Goal: Task Accomplishment & Management: Complete application form

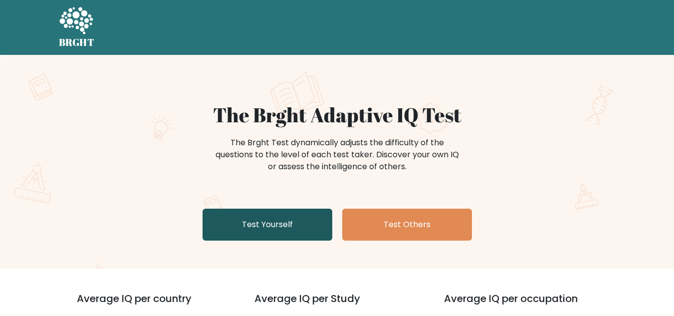
click at [278, 224] on link "Test Yourself" at bounding box center [268, 225] width 130 height 32
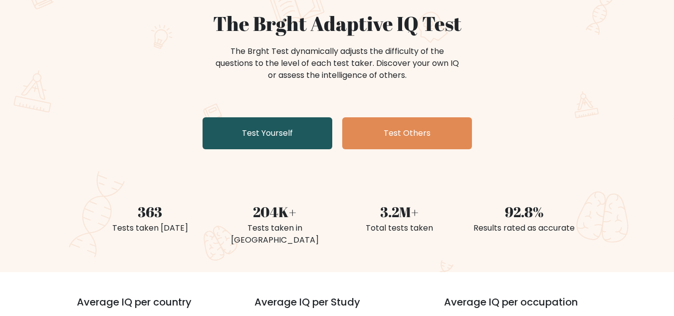
scroll to position [100, 0]
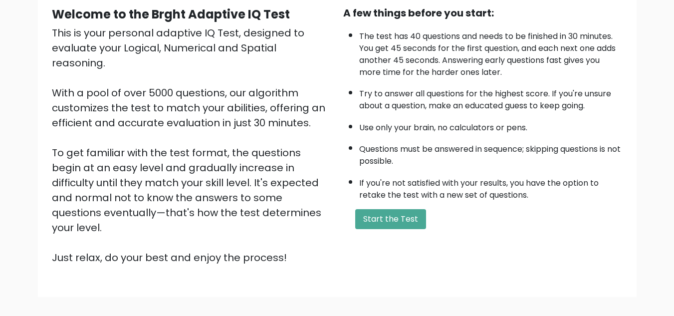
scroll to position [100, 0]
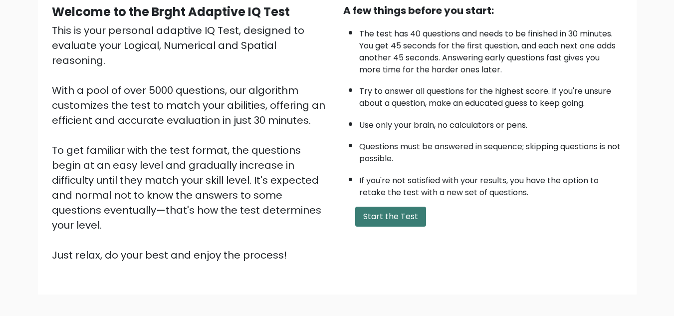
click at [373, 216] on button "Start the Test" at bounding box center [390, 217] width 71 height 20
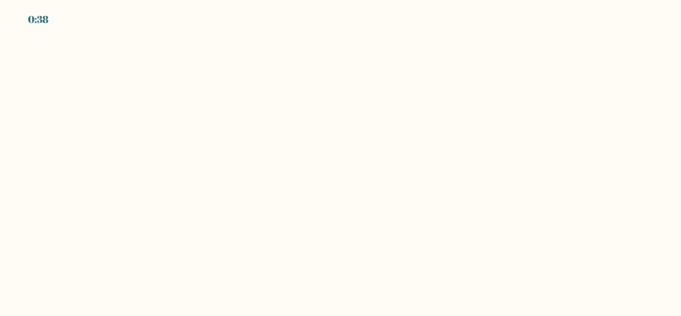
click at [185, 99] on body "0:38" at bounding box center [340, 158] width 681 height 316
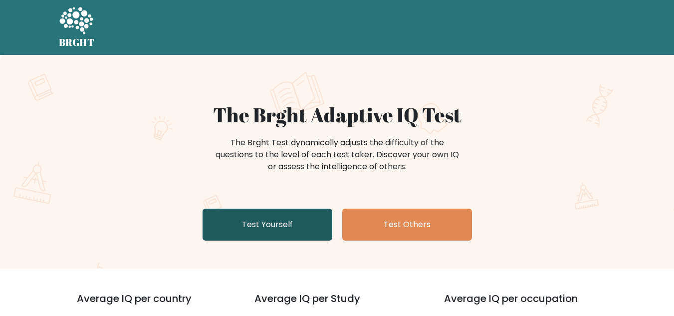
click at [258, 230] on link "Test Yourself" at bounding box center [268, 225] width 130 height 32
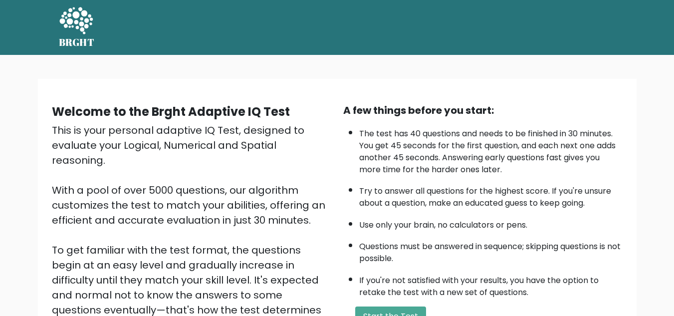
scroll to position [100, 0]
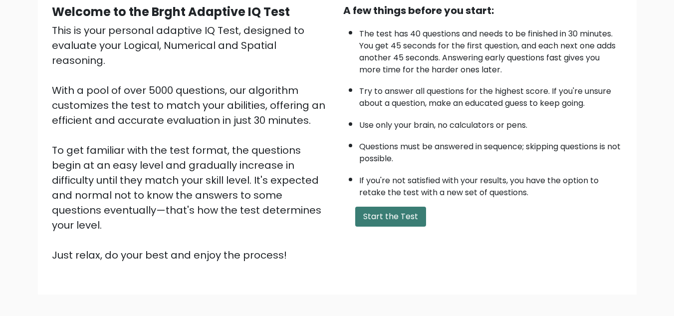
click at [393, 217] on button "Start the Test" at bounding box center [390, 217] width 71 height 20
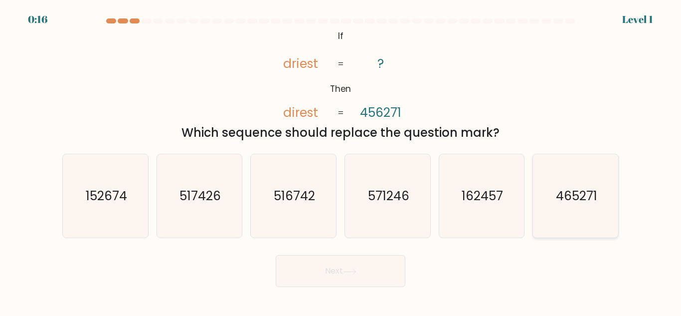
click at [555, 213] on icon "465271" at bounding box center [575, 195] width 83 height 83
click at [341, 161] on input "f. 465271" at bounding box center [341, 159] width 0 height 2
radio input "true"
click at [324, 269] on button "Next" at bounding box center [341, 271] width 130 height 32
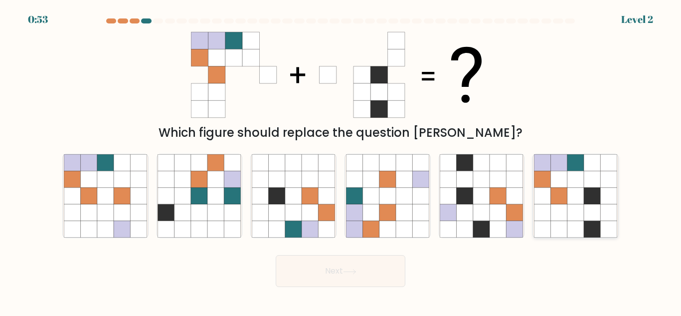
click at [550, 226] on icon at bounding box center [542, 229] width 16 height 16
click at [341, 161] on input "f." at bounding box center [341, 159] width 0 height 2
radio input "true"
click at [542, 214] on icon at bounding box center [543, 212] width 16 height 16
click at [341, 161] on input "f." at bounding box center [341, 159] width 0 height 2
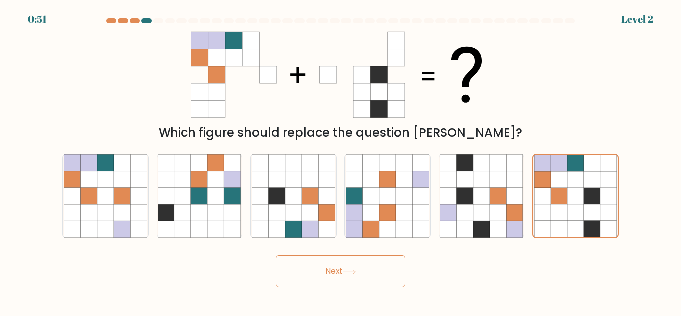
click at [376, 288] on body "0:51 Level 2" at bounding box center [340, 158] width 681 height 316
click at [375, 282] on button "Next" at bounding box center [341, 271] width 130 height 32
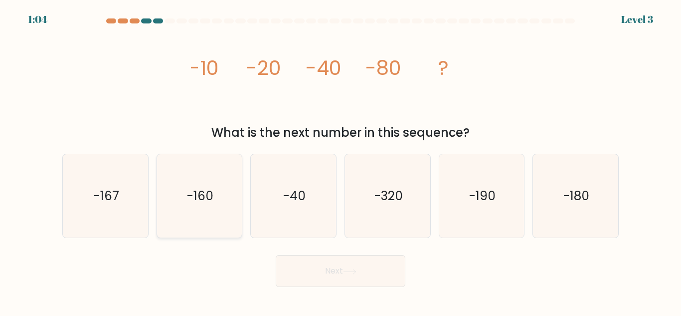
click at [226, 201] on icon "-160" at bounding box center [199, 195] width 83 height 83
click at [341, 161] on input "b. -160" at bounding box center [341, 159] width 0 height 2
radio input "true"
click at [352, 273] on icon at bounding box center [349, 271] width 13 height 5
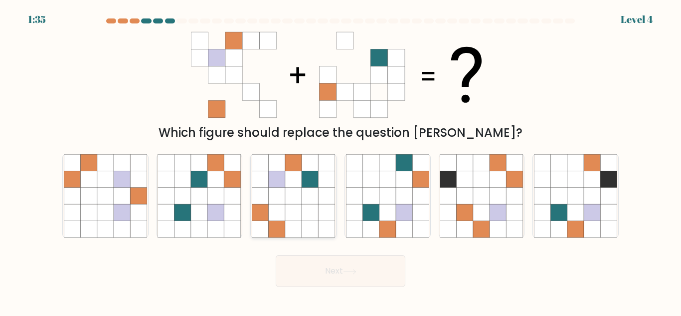
click at [274, 218] on icon at bounding box center [277, 212] width 16 height 16
click at [341, 161] on input "c." at bounding box center [341, 159] width 0 height 2
radio input "true"
click at [365, 278] on button "Next" at bounding box center [341, 271] width 130 height 32
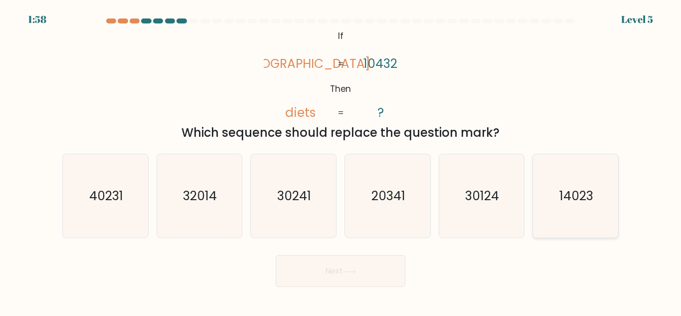
click at [564, 212] on icon "14023" at bounding box center [575, 195] width 83 height 83
click at [341, 161] on input "f. 14023" at bounding box center [341, 159] width 0 height 2
radio input "true"
click at [332, 263] on button "Next" at bounding box center [341, 271] width 130 height 32
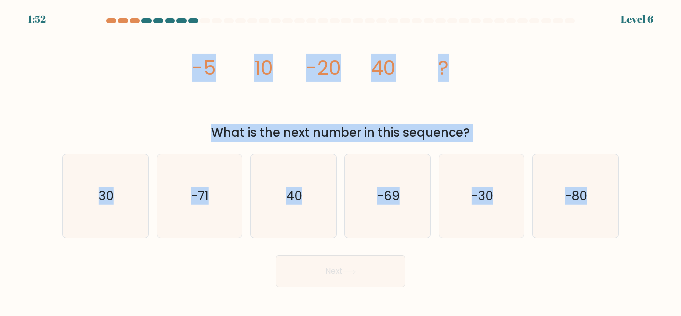
drag, startPoint x: 169, startPoint y: 56, endPoint x: 617, endPoint y: 258, distance: 491.6
click at [617, 258] on form at bounding box center [340, 152] width 681 height 268
copy form "-5 10 -20 40 ? What is the next number in this sequence? a. 30 b. -71 c. 40 d. …"
click at [595, 125] on div "What is the next number in this sequence?" at bounding box center [340, 133] width 545 height 18
click at [331, 267] on button "Next" at bounding box center [341, 271] width 130 height 32
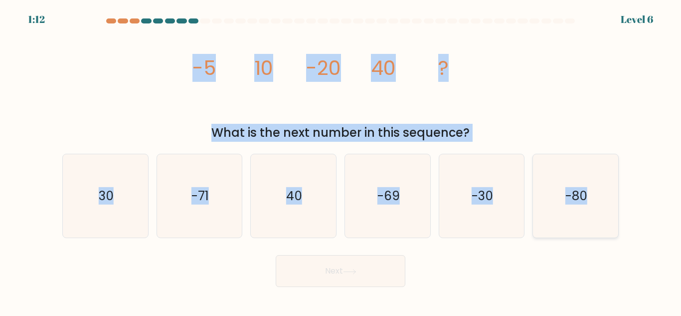
click at [586, 213] on icon "-80" at bounding box center [575, 195] width 83 height 83
click at [341, 161] on input "f. -80" at bounding box center [341, 159] width 0 height 2
radio input "true"
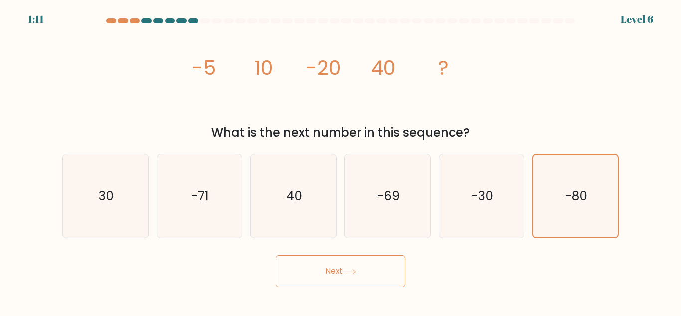
click at [290, 278] on button "Next" at bounding box center [341, 271] width 130 height 32
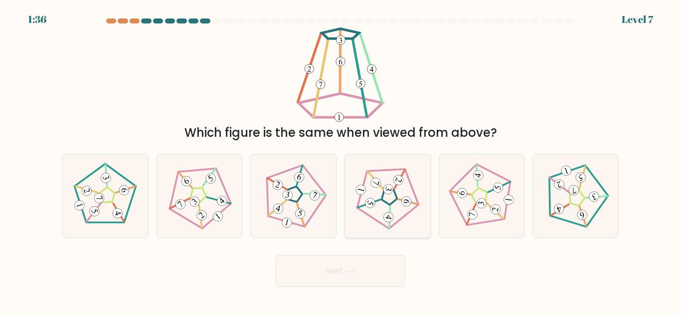
click at [378, 209] on icon at bounding box center [387, 196] width 67 height 67
click at [341, 161] on input "d." at bounding box center [341, 159] width 0 height 2
radio input "true"
click at [331, 274] on button "Next" at bounding box center [341, 271] width 130 height 32
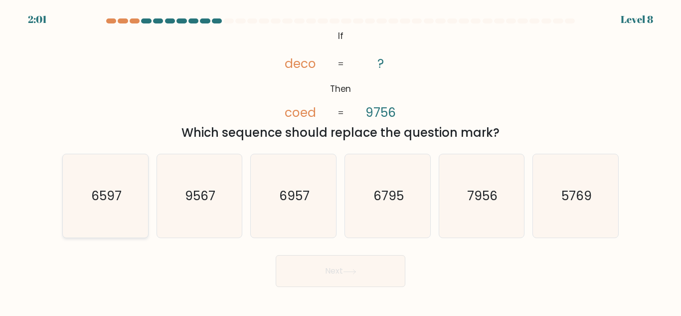
click at [113, 200] on text "6597" at bounding box center [106, 195] width 30 height 17
click at [341, 161] on input "a. 6597" at bounding box center [341, 159] width 0 height 2
radio input "true"
click at [332, 269] on button "Next" at bounding box center [341, 271] width 130 height 32
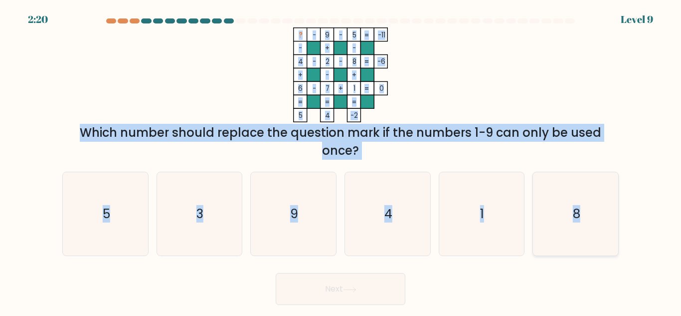
drag, startPoint x: 287, startPoint y: 28, endPoint x: 614, endPoint y: 223, distance: 380.2
click at [614, 223] on form at bounding box center [340, 161] width 681 height 286
copy form "? - 9 - 5 -11 - + - 4 - 2 - 8 -6 + - + 6 - 7 + 1 = 0 = = = = 5 4 -2 = Which num…"
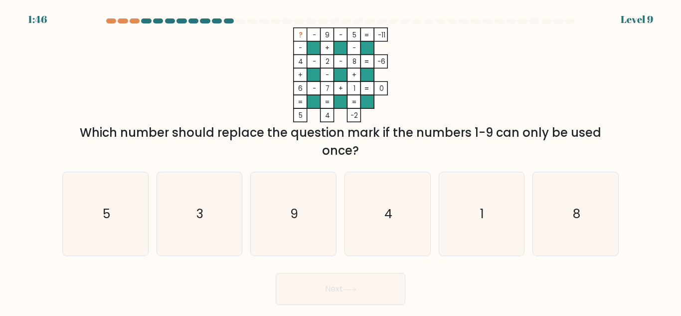
click at [312, 271] on div "Next" at bounding box center [340, 286] width 569 height 37
drag, startPoint x: 195, startPoint y: 216, endPoint x: 237, endPoint y: 248, distance: 53.4
click at [196, 216] on icon "3" at bounding box center [199, 213] width 83 height 83
click at [341, 161] on input "b. 3" at bounding box center [341, 159] width 0 height 2
radio input "true"
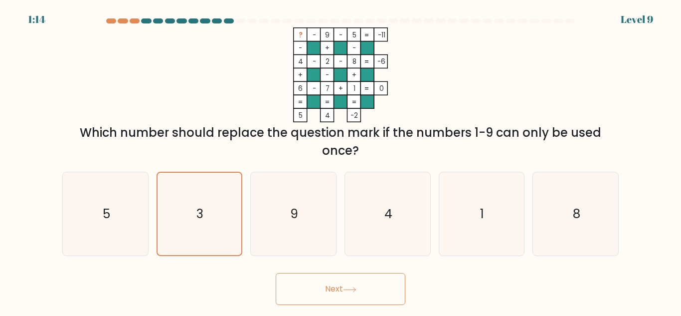
click at [310, 288] on button "Next" at bounding box center [341, 289] width 130 height 32
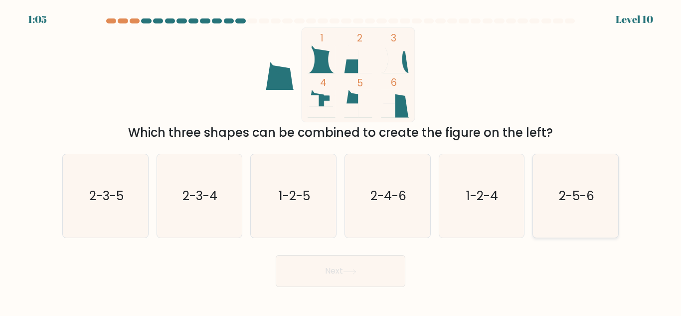
click at [562, 199] on text "2-5-6" at bounding box center [576, 195] width 35 height 17
click at [341, 161] on input "f. 2-5-6" at bounding box center [341, 159] width 0 height 2
radio input "true"
click at [338, 265] on button "Next" at bounding box center [341, 271] width 130 height 32
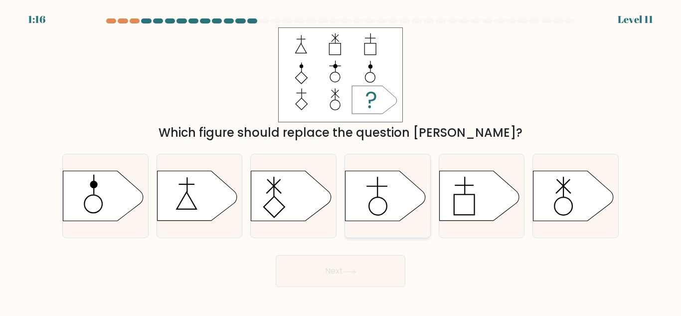
click at [388, 208] on icon at bounding box center [386, 196] width 80 height 50
click at [341, 161] on input "d." at bounding box center [341, 159] width 0 height 2
radio input "true"
click at [375, 262] on button "Next" at bounding box center [341, 271] width 130 height 32
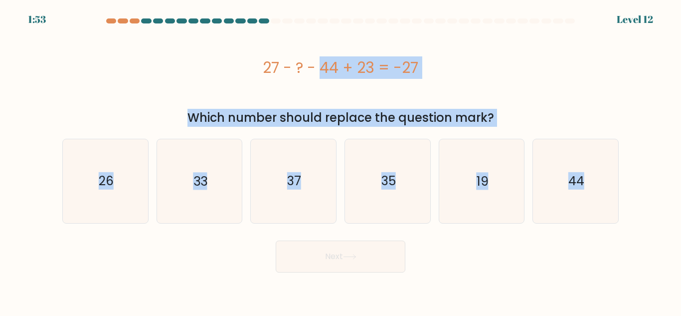
drag, startPoint x: 255, startPoint y: 62, endPoint x: 595, endPoint y: 224, distance: 376.4
click at [593, 233] on form "a." at bounding box center [340, 145] width 681 height 254
copy form "27 - ? - 44 + 23 = -27 Which number should replace the question mark? a. 26 b. …"
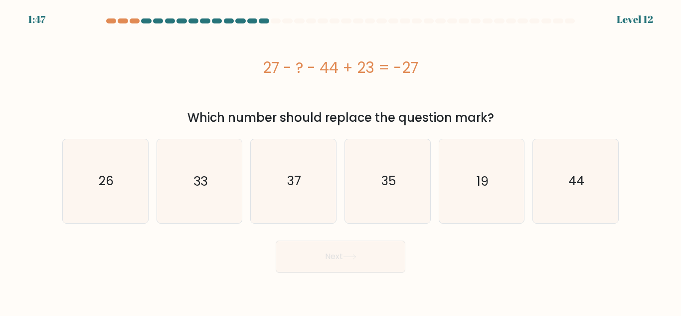
drag, startPoint x: 391, startPoint y: 236, endPoint x: 397, endPoint y: 234, distance: 6.2
click at [394, 234] on form "a." at bounding box center [340, 145] width 681 height 254
click at [196, 176] on text "33" at bounding box center [201, 180] width 14 height 17
click at [341, 161] on input "b. 33" at bounding box center [341, 159] width 0 height 2
radio input "true"
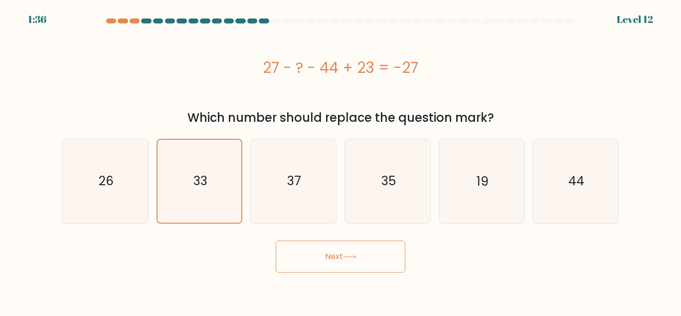
click at [351, 263] on button "Next" at bounding box center [341, 256] width 130 height 32
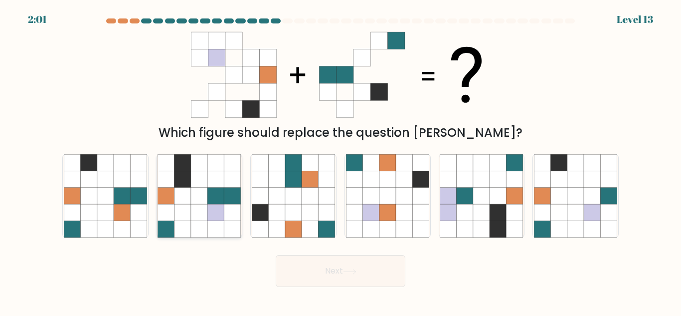
click at [205, 210] on icon at bounding box center [199, 212] width 16 height 16
click at [341, 161] on input "b." at bounding box center [341, 159] width 0 height 2
radio input "true"
click at [315, 277] on button "Next" at bounding box center [341, 271] width 130 height 32
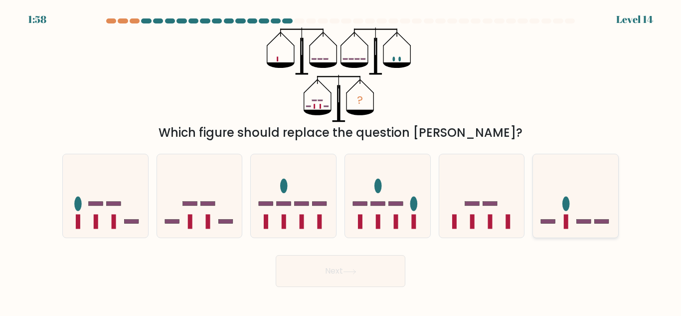
drag, startPoint x: 552, startPoint y: 220, endPoint x: 545, endPoint y: 223, distance: 7.6
click at [552, 220] on rect at bounding box center [548, 221] width 14 height 4
click at [341, 161] on input "f." at bounding box center [341, 159] width 0 height 2
radio input "true"
click at [354, 264] on button "Next" at bounding box center [341, 271] width 130 height 32
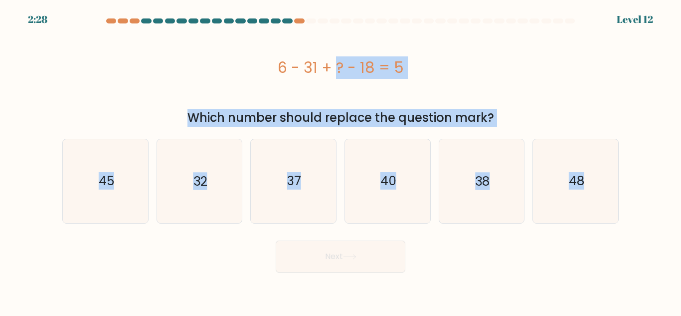
drag, startPoint x: 276, startPoint y: 66, endPoint x: 664, endPoint y: 238, distance: 424.5
click at [664, 238] on form "a." at bounding box center [340, 145] width 681 height 254
copy form "6 - 31 + ? - 18 = 5 Which number should replace the question mark? a. 45 b. 32 …"
click at [582, 185] on text "48" at bounding box center [576, 180] width 15 height 17
click at [341, 161] on input "f. 48" at bounding box center [341, 159] width 0 height 2
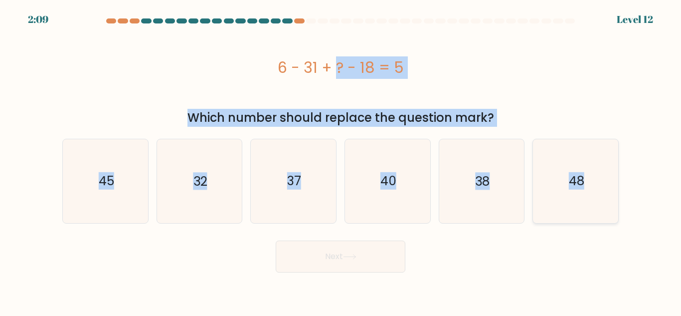
radio input "true"
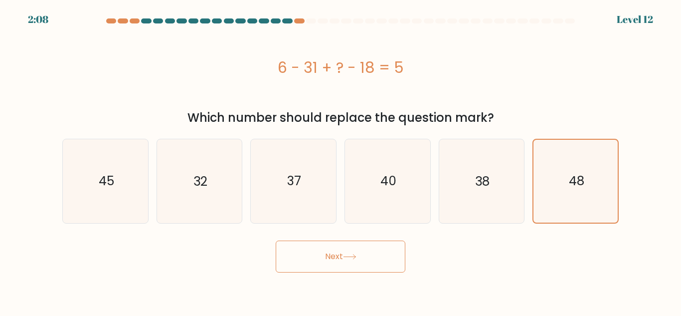
click at [323, 269] on button "Next" at bounding box center [341, 256] width 130 height 32
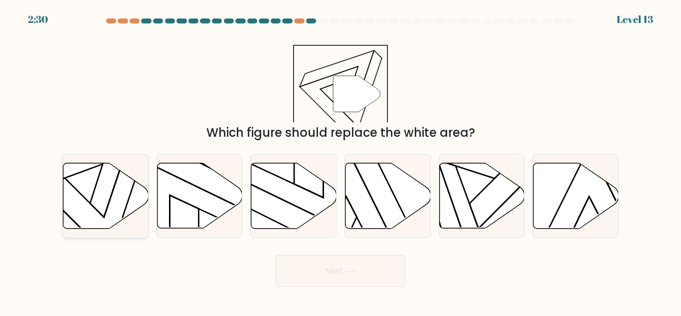
click at [75, 213] on icon at bounding box center [105, 195] width 85 height 65
click at [341, 161] on input "a." at bounding box center [341, 159] width 0 height 2
radio input "true"
click at [315, 273] on button "Next" at bounding box center [341, 271] width 130 height 32
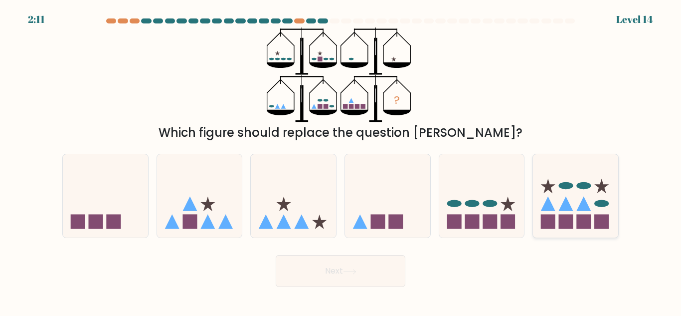
click at [599, 186] on icon at bounding box center [602, 186] width 14 height 14
click at [341, 161] on input "f." at bounding box center [341, 159] width 0 height 2
radio input "true"
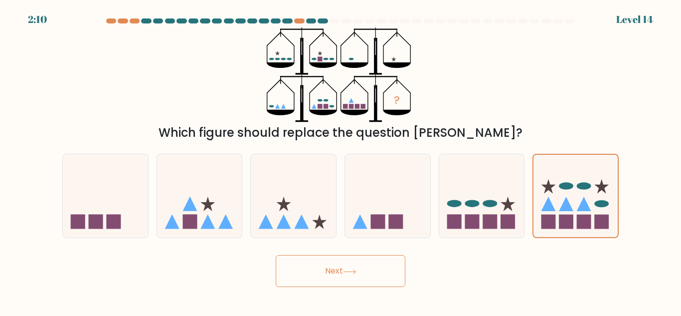
click at [395, 267] on button "Next" at bounding box center [341, 271] width 130 height 32
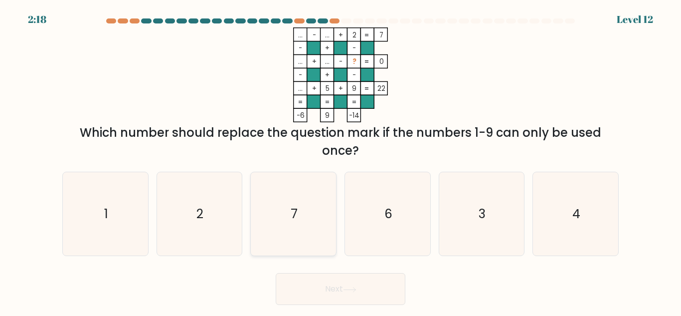
click at [298, 215] on icon "7" at bounding box center [293, 213] width 83 height 83
click at [341, 161] on input "c. 7" at bounding box center [341, 159] width 0 height 2
radio input "true"
click at [357, 299] on button "Next" at bounding box center [341, 289] width 130 height 32
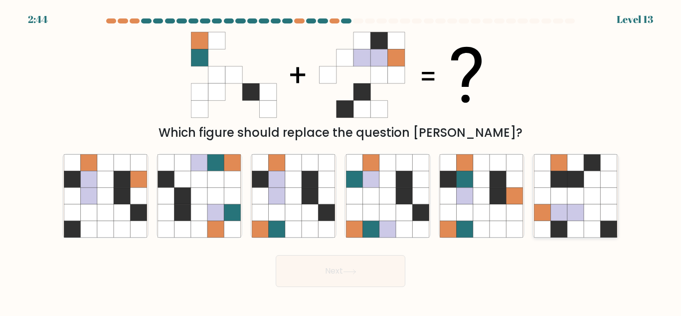
click at [545, 196] on icon at bounding box center [542, 196] width 16 height 16
click at [341, 161] on input "f." at bounding box center [341, 159] width 0 height 2
radio input "true"
click at [323, 274] on button "Next" at bounding box center [341, 271] width 130 height 32
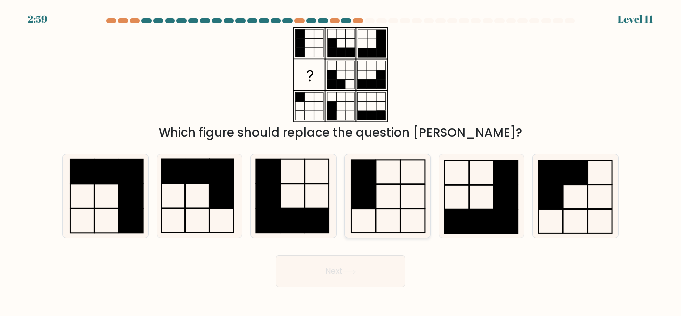
click at [420, 183] on icon at bounding box center [387, 195] width 83 height 83
click at [341, 161] on input "d." at bounding box center [341, 159] width 0 height 2
radio input "true"
click at [354, 273] on icon at bounding box center [349, 271] width 13 height 5
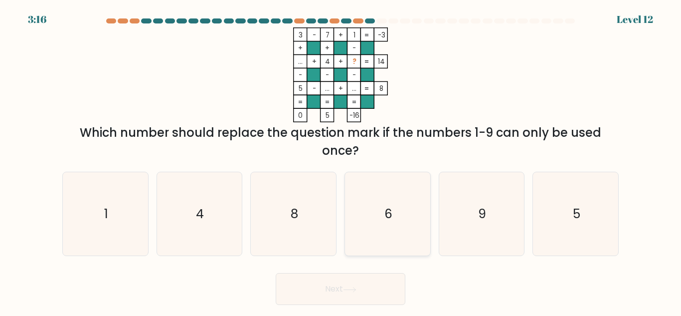
click at [396, 240] on icon "6" at bounding box center [387, 213] width 83 height 83
click at [341, 161] on input "d. 6" at bounding box center [341, 159] width 0 height 2
radio input "true"
click at [342, 284] on button "Next" at bounding box center [341, 289] width 130 height 32
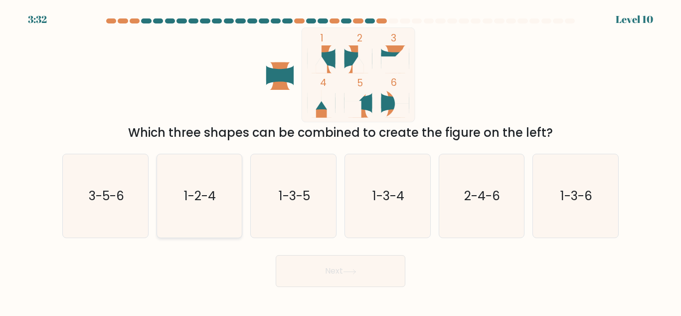
click at [209, 201] on text "1-2-4" at bounding box center [201, 195] width 32 height 17
click at [341, 161] on input "b. 1-2-4" at bounding box center [341, 159] width 0 height 2
radio input "true"
click at [344, 269] on button "Next" at bounding box center [341, 271] width 130 height 32
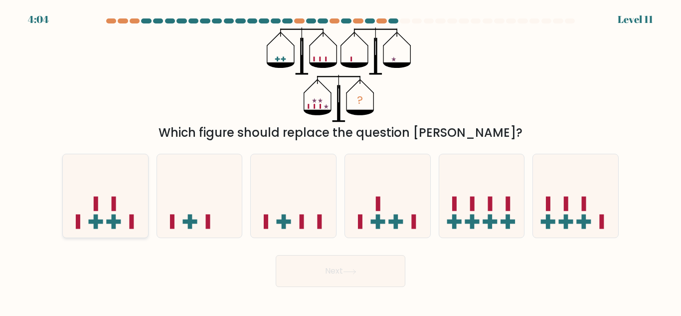
click at [126, 207] on icon at bounding box center [105, 196] width 85 height 70
click at [341, 161] on input "a." at bounding box center [341, 159] width 0 height 2
radio input "true"
click at [361, 271] on button "Next" at bounding box center [341, 271] width 130 height 32
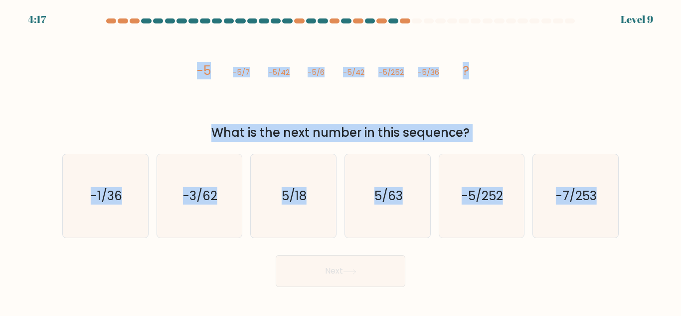
drag, startPoint x: 178, startPoint y: 70, endPoint x: 585, endPoint y: 249, distance: 444.9
click at [585, 249] on form at bounding box center [340, 152] width 681 height 268
copy form "-5 -5/7 -5/42 -5/6 -5/42 -5/252 -5/36 ? What is the next number in this sequenc…"
click at [206, 103] on icon "image/svg+xml -5 -5/7 -5/42 -5/6 -5/42 -5/252 -5/36 ?" at bounding box center [340, 74] width 299 height 95
click at [589, 136] on div "What is the next number in this sequence?" at bounding box center [340, 133] width 545 height 18
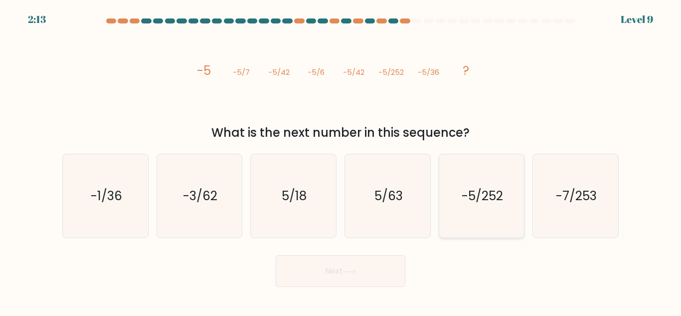
click at [505, 196] on icon "-5/252" at bounding box center [481, 195] width 83 height 83
click at [341, 161] on input "e. -5/252" at bounding box center [341, 159] width 0 height 2
radio input "true"
click at [356, 274] on button "Next" at bounding box center [341, 271] width 130 height 32
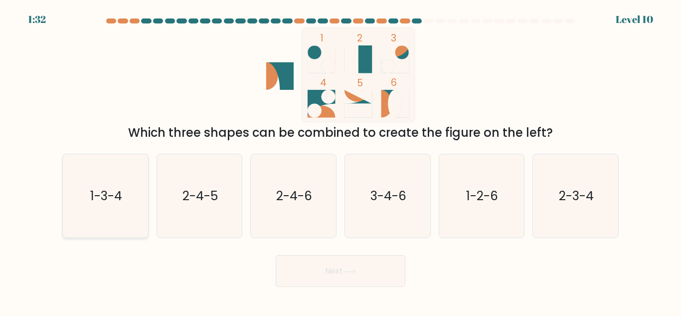
click at [125, 187] on icon "1-3-4" at bounding box center [105, 195] width 83 height 83
click at [341, 161] on input "a. 1-3-4" at bounding box center [341, 159] width 0 height 2
radio input "true"
click at [373, 266] on button "Next" at bounding box center [341, 271] width 130 height 32
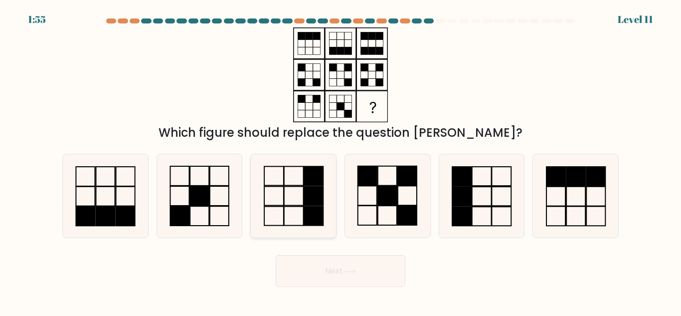
click at [292, 212] on icon at bounding box center [293, 195] width 83 height 83
click at [341, 161] on input "c." at bounding box center [341, 159] width 0 height 2
radio input "true"
click at [555, 211] on icon at bounding box center [575, 195] width 83 height 83
click at [341, 161] on input "f." at bounding box center [341, 159] width 0 height 2
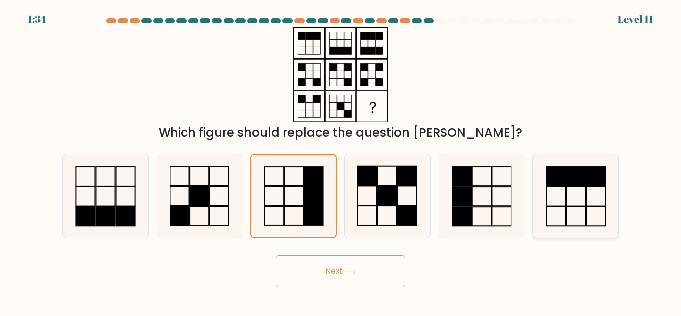
radio input "true"
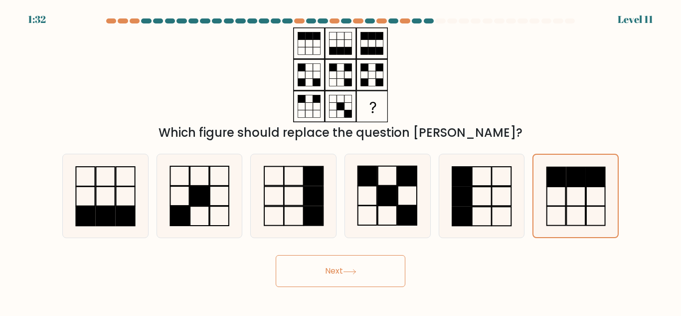
click at [338, 273] on button "Next" at bounding box center [341, 271] width 130 height 32
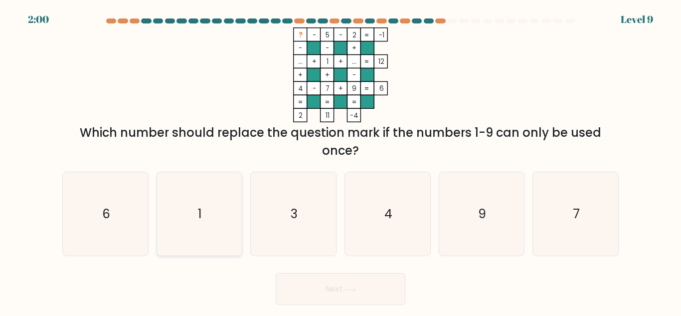
click at [167, 207] on icon "1" at bounding box center [199, 213] width 83 height 83
click at [341, 161] on input "b. 1" at bounding box center [341, 159] width 0 height 2
radio input "true"
click at [345, 309] on body "1:59 Level 9" at bounding box center [340, 158] width 681 height 316
click at [353, 294] on button "Next" at bounding box center [341, 289] width 130 height 32
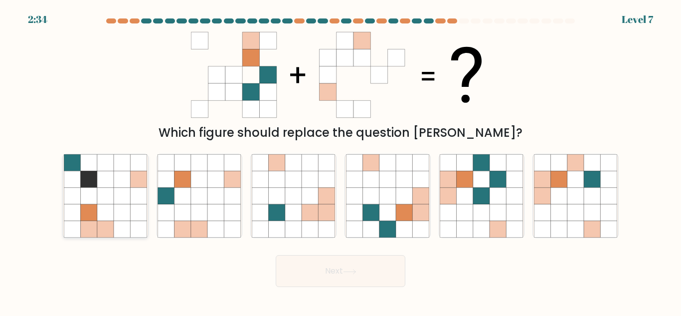
click at [90, 231] on icon at bounding box center [88, 229] width 16 height 16
click at [341, 161] on input "a." at bounding box center [341, 159] width 0 height 2
radio input "true"
click at [337, 283] on button "Next" at bounding box center [341, 271] width 130 height 32
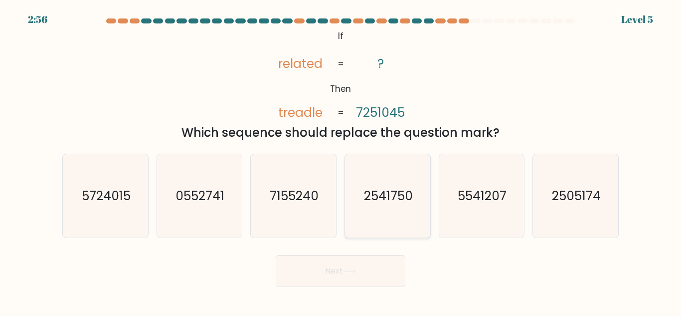
click at [382, 210] on icon "2541750" at bounding box center [387, 195] width 83 height 83
click at [341, 161] on input "d. 2541750" at bounding box center [341, 159] width 0 height 2
radio input "true"
click at [332, 282] on button "Next" at bounding box center [341, 271] width 130 height 32
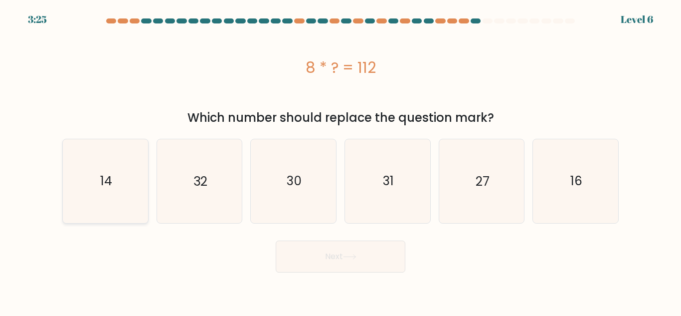
click at [92, 182] on icon "14" at bounding box center [105, 180] width 83 height 83
click at [341, 161] on input "a. 14" at bounding box center [341, 159] width 0 height 2
radio input "true"
click at [302, 266] on button "Next" at bounding box center [341, 256] width 130 height 32
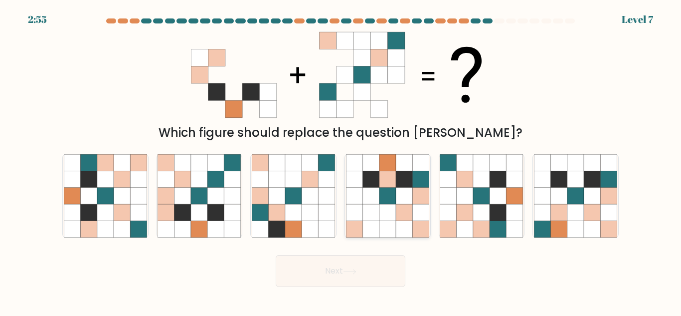
click at [375, 216] on icon at bounding box center [371, 212] width 16 height 16
click at [341, 161] on input "d." at bounding box center [341, 159] width 0 height 2
radio input "true"
click at [346, 275] on button "Next" at bounding box center [341, 271] width 130 height 32
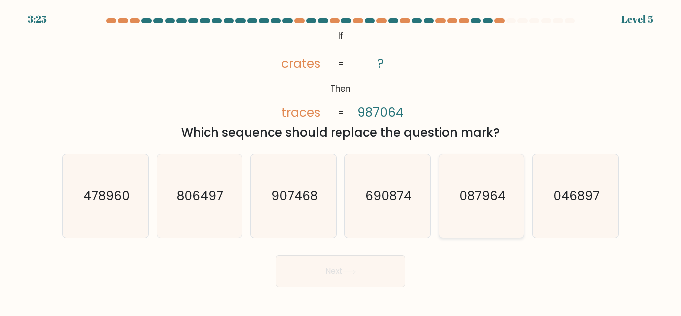
click at [464, 204] on text "087964" at bounding box center [482, 195] width 46 height 17
click at [341, 161] on input "e. 087964" at bounding box center [341, 159] width 0 height 2
radio input "true"
click at [285, 267] on button "Next" at bounding box center [341, 271] width 130 height 32
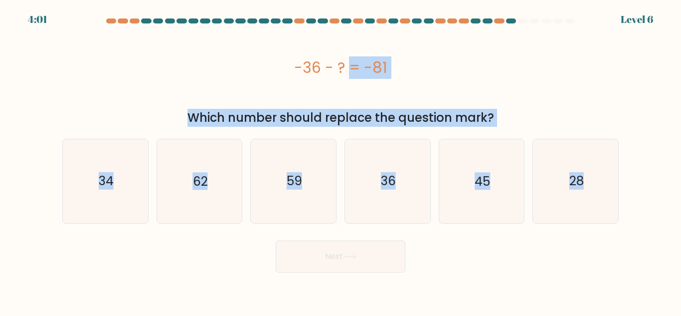
drag, startPoint x: 299, startPoint y: 63, endPoint x: 454, endPoint y: 256, distance: 248.0
click at [454, 256] on form "a." at bounding box center [340, 145] width 681 height 254
copy form "-36 - ? = -81 Which number should replace the question mark? a. 34 b. 62 c. 59 …"
click at [484, 203] on icon "45" at bounding box center [481, 180] width 83 height 83
click at [341, 161] on input "e. 45" at bounding box center [341, 159] width 0 height 2
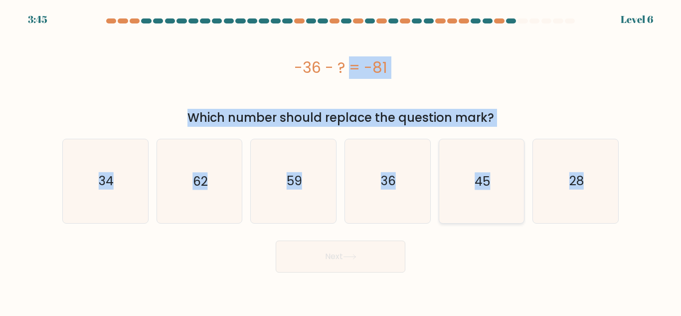
radio input "true"
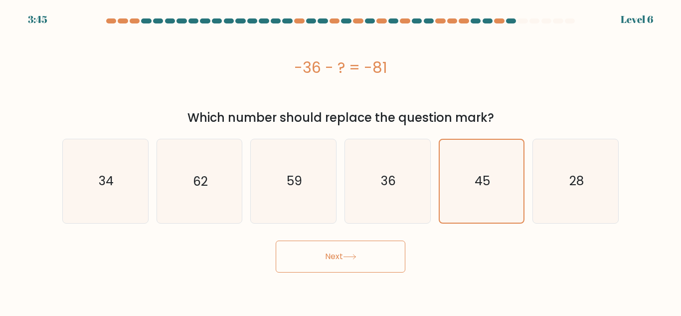
click at [324, 250] on button "Next" at bounding box center [341, 256] width 130 height 32
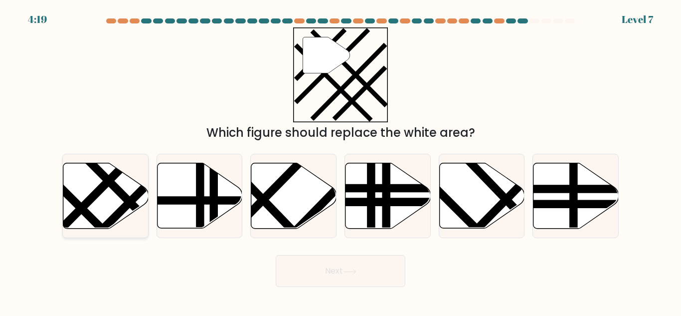
click at [92, 184] on icon at bounding box center [105, 195] width 85 height 65
click at [341, 161] on input "a." at bounding box center [341, 159] width 0 height 2
radio input "true"
click at [312, 274] on button "Next" at bounding box center [341, 271] width 130 height 32
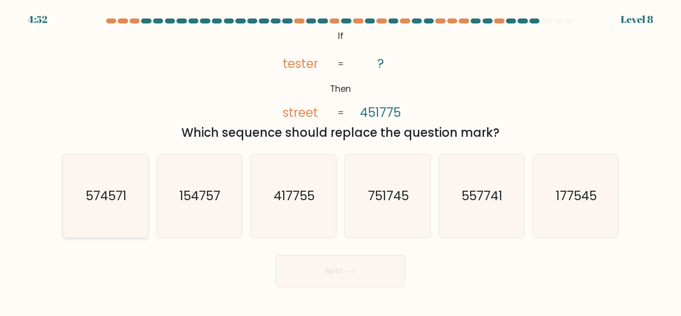
click at [131, 190] on icon "574571" at bounding box center [105, 195] width 83 height 83
click at [341, 161] on input "a. 574571" at bounding box center [341, 159] width 0 height 2
radio input "true"
click at [358, 268] on button "Next" at bounding box center [341, 271] width 130 height 32
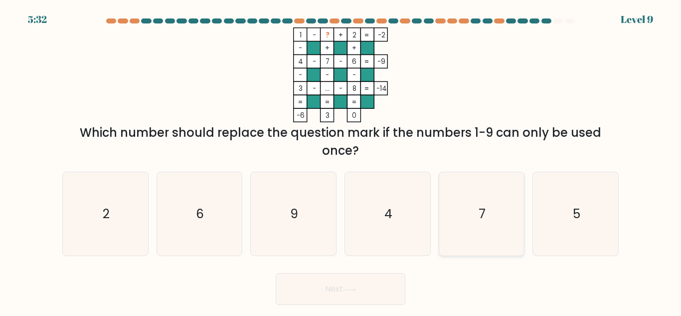
click at [490, 231] on icon "7" at bounding box center [481, 213] width 83 height 83
click at [341, 161] on input "e. 7" at bounding box center [341, 159] width 0 height 2
radio input "true"
click at [304, 286] on button "Next" at bounding box center [341, 289] width 130 height 32
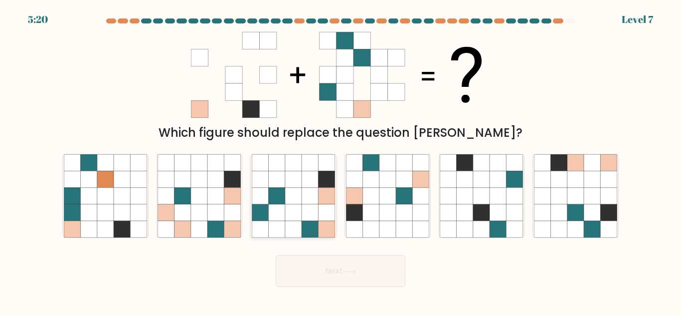
click at [295, 227] on icon at bounding box center [293, 229] width 16 height 16
click at [341, 161] on input "c." at bounding box center [341, 159] width 0 height 2
radio input "true"
click at [338, 269] on button "Next" at bounding box center [341, 271] width 130 height 32
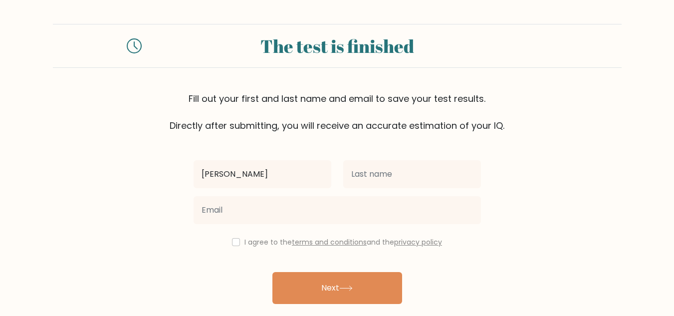
type input "[PERSON_NAME]"
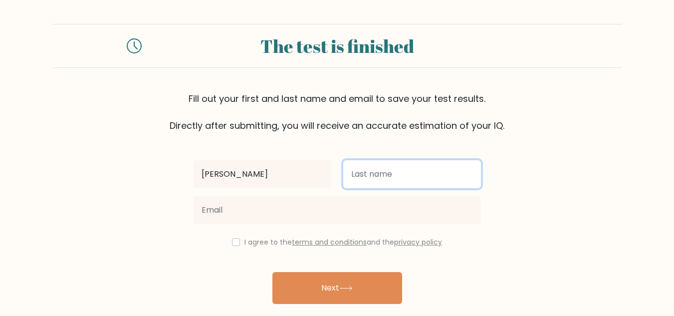
click at [415, 179] on input "text" at bounding box center [412, 174] width 138 height 28
type input "Ngo"
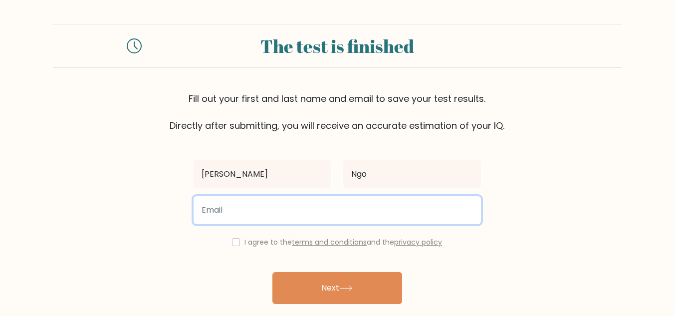
click at [356, 205] on input "email" at bounding box center [337, 210] width 287 height 28
type input "janroyale11@gmail.com"
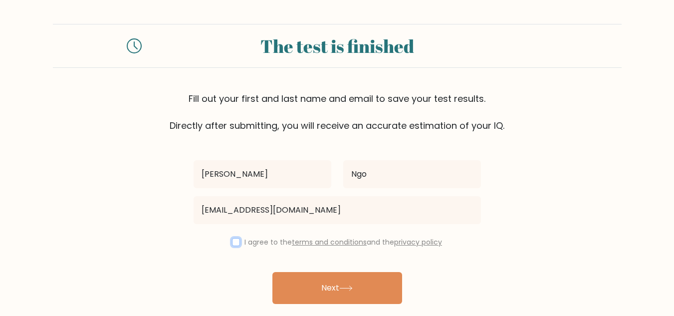
click at [232, 244] on input "checkbox" at bounding box center [236, 242] width 8 height 8
checkbox input "true"
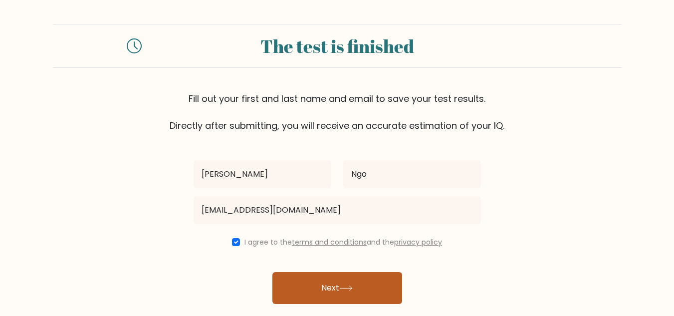
click at [342, 282] on button "Next" at bounding box center [337, 288] width 130 height 32
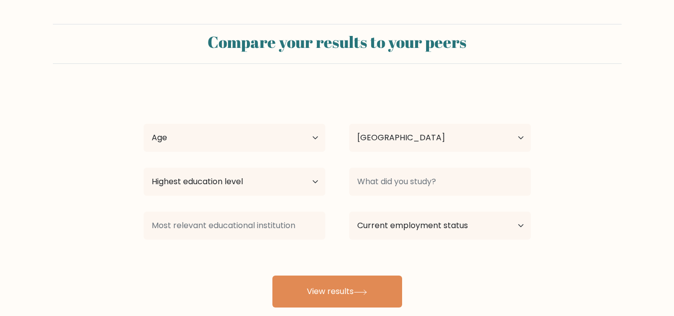
select select "PH"
click at [303, 135] on select "Age Under [DEMOGRAPHIC_DATA] [DEMOGRAPHIC_DATA] [DEMOGRAPHIC_DATA] [DEMOGRAPHIC…" at bounding box center [235, 138] width 182 height 28
select select "25_34"
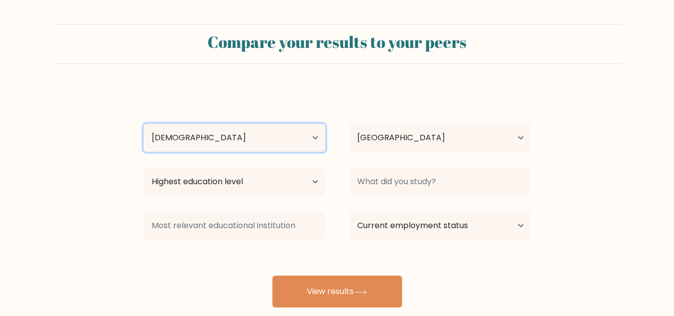
click at [144, 124] on select "Age Under [DEMOGRAPHIC_DATA] [DEMOGRAPHIC_DATA] [DEMOGRAPHIC_DATA] [DEMOGRAPHIC…" at bounding box center [235, 138] width 182 height 28
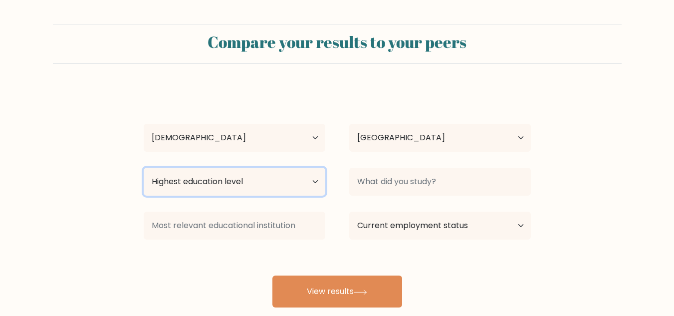
click at [304, 175] on select "Highest education level No schooling Primary Lower Secondary Upper Secondary Oc…" at bounding box center [235, 182] width 182 height 28
select select "bachelors_degree"
click at [144, 168] on select "Highest education level No schooling Primary Lower Secondary Upper Secondary Oc…" at bounding box center [235, 182] width 182 height 28
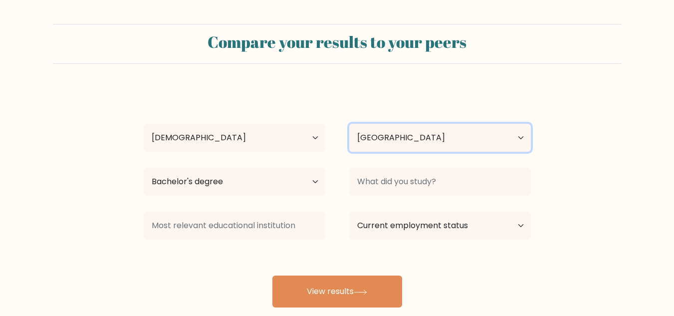
click at [446, 132] on select "Country [GEOGRAPHIC_DATA] [GEOGRAPHIC_DATA] [GEOGRAPHIC_DATA] [US_STATE] [GEOGR…" at bounding box center [440, 138] width 182 height 28
click at [534, 180] on div at bounding box center [440, 182] width 206 height 36
click at [559, 182] on form "Compare your results to your peers [PERSON_NAME] Age Under [DEMOGRAPHIC_DATA] […" at bounding box center [337, 165] width 674 height 283
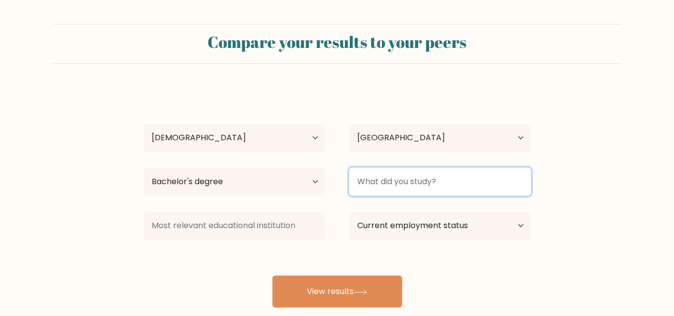
click at [399, 190] on input at bounding box center [440, 182] width 182 height 28
click at [397, 187] on input at bounding box center [440, 182] width 182 height 28
click at [411, 175] on input at bounding box center [440, 182] width 182 height 28
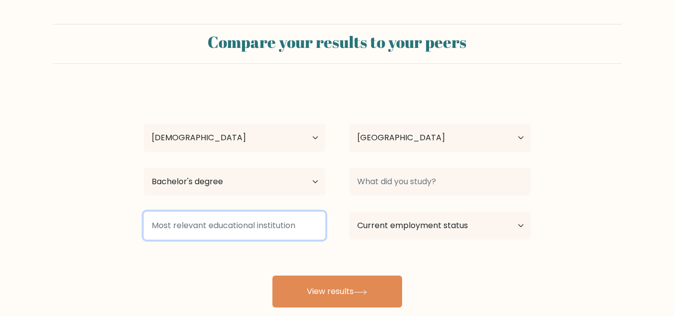
click at [282, 228] on input at bounding box center [235, 225] width 182 height 28
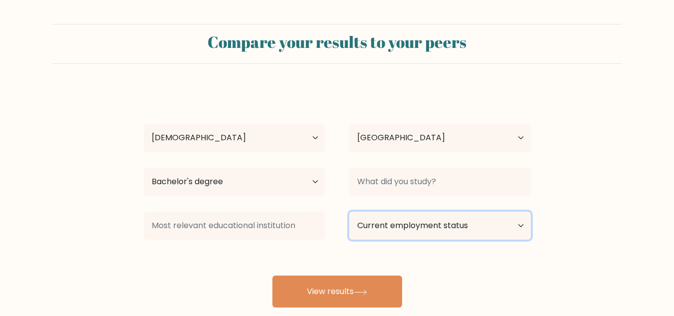
click at [471, 225] on select "Current employment status Employed Student Retired Other / prefer not to answer" at bounding box center [440, 225] width 182 height 28
select select "other"
click at [349, 211] on select "Current employment status Employed Student Retired Other / prefer not to answer" at bounding box center [440, 225] width 182 height 28
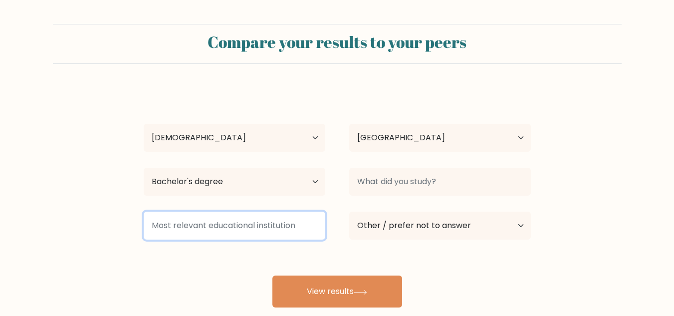
click at [238, 235] on input at bounding box center [235, 225] width 182 height 28
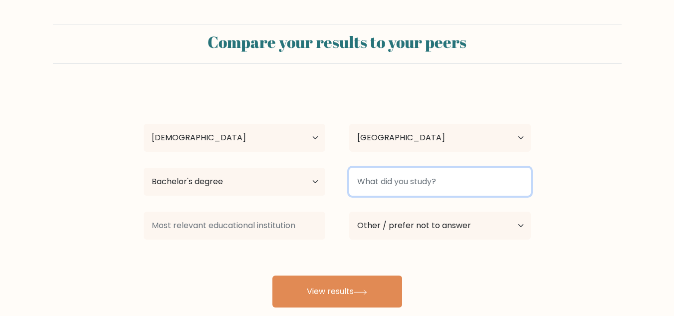
click at [397, 188] on input at bounding box center [440, 182] width 182 height 28
click at [375, 180] on input at bounding box center [440, 182] width 182 height 28
paste input "Bachelor of Science in Hotel and Restaurant Management"
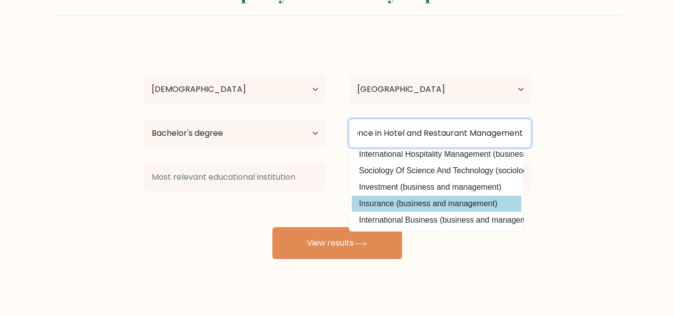
scroll to position [62, 0]
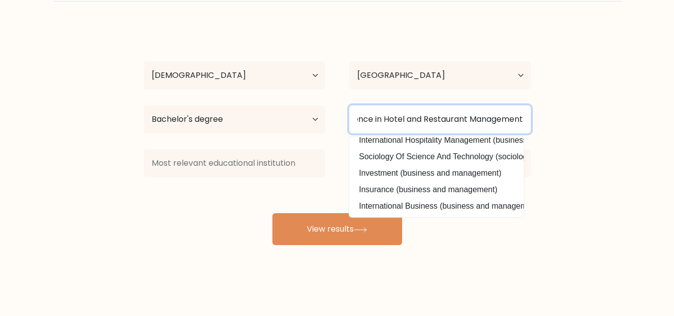
type input "Bachelor of Science in Hotel and Restaurant Management"
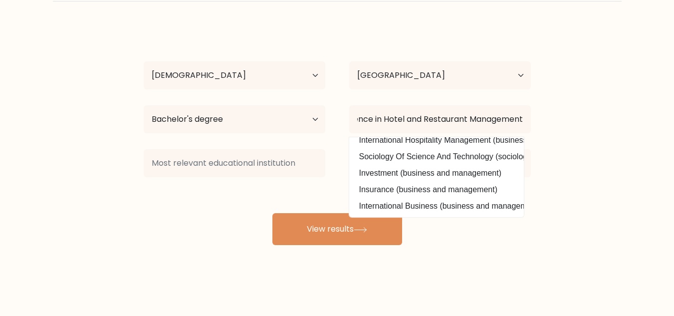
click at [488, 232] on div "[PERSON_NAME] Age Under [DEMOGRAPHIC_DATA] [DEMOGRAPHIC_DATA] [DEMOGRAPHIC_DATA…" at bounding box center [337, 134] width 399 height 219
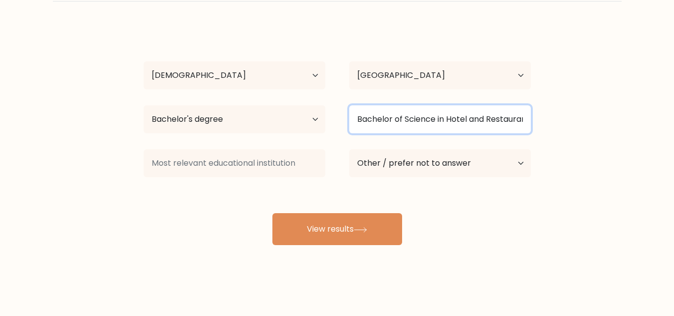
click at [406, 114] on input "Bachelor of Science in Hotel and Restaurant Management" at bounding box center [440, 119] width 182 height 28
click at [426, 118] on input "Bachelor of Science in Hotel and Restaurant Management" at bounding box center [440, 119] width 182 height 28
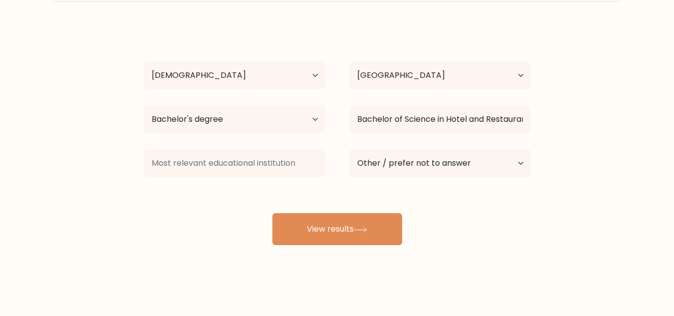
click at [444, 145] on div "[PERSON_NAME] Age Under [DEMOGRAPHIC_DATA] [DEMOGRAPHIC_DATA] [DEMOGRAPHIC_DATA…" at bounding box center [337, 134] width 399 height 219
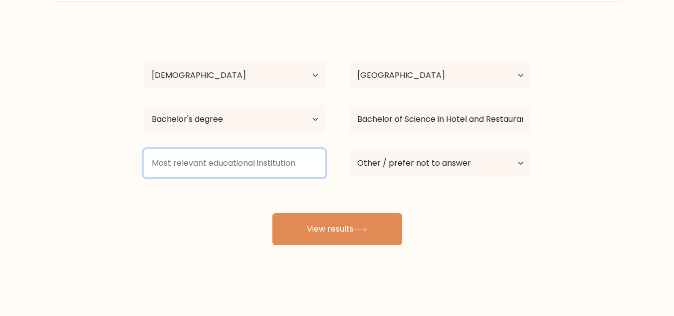
click at [250, 172] on input at bounding box center [235, 163] width 182 height 28
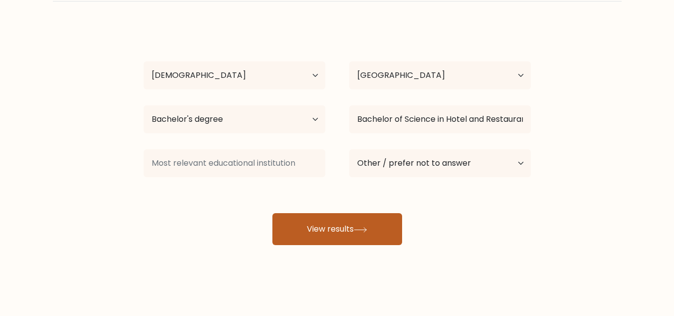
click at [350, 229] on button "View results" at bounding box center [337, 229] width 130 height 32
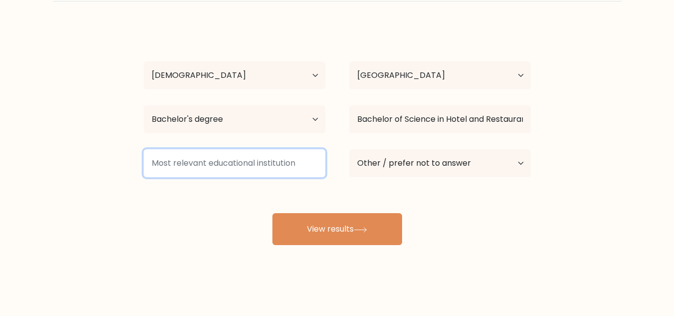
click at [268, 158] on input at bounding box center [235, 163] width 182 height 28
drag, startPoint x: 315, startPoint y: 164, endPoint x: 88, endPoint y: 142, distance: 228.0
click at [88, 142] on form "Compare your results to your peers [PERSON_NAME] Age Under [DEMOGRAPHIC_DATA] […" at bounding box center [337, 103] width 674 height 283
drag, startPoint x: 300, startPoint y: 171, endPoint x: 155, endPoint y: 156, distance: 146.4
click at [151, 167] on input at bounding box center [235, 163] width 182 height 28
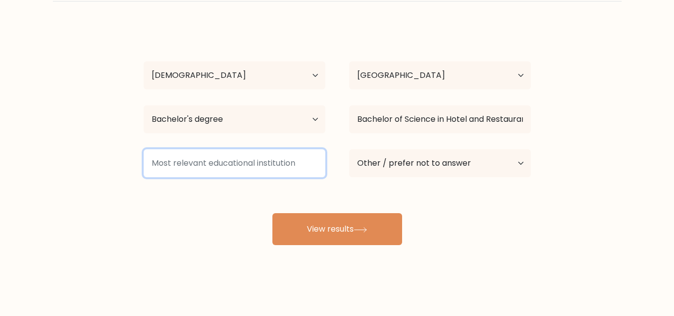
click at [221, 159] on input at bounding box center [235, 163] width 182 height 28
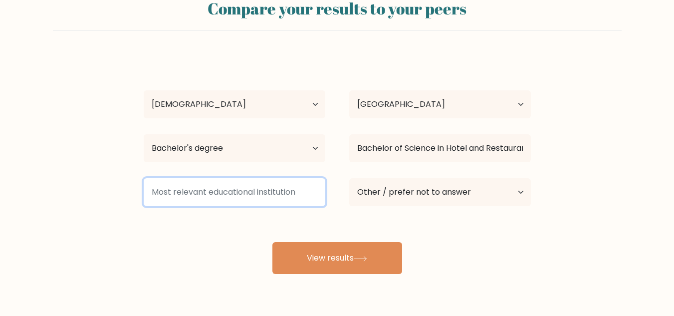
scroll to position [62, 0]
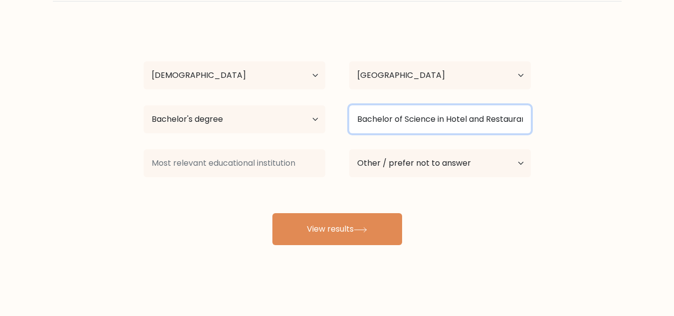
click at [394, 120] on input "Bachelor of Science in Hotel and Restaurant Management" at bounding box center [440, 119] width 182 height 28
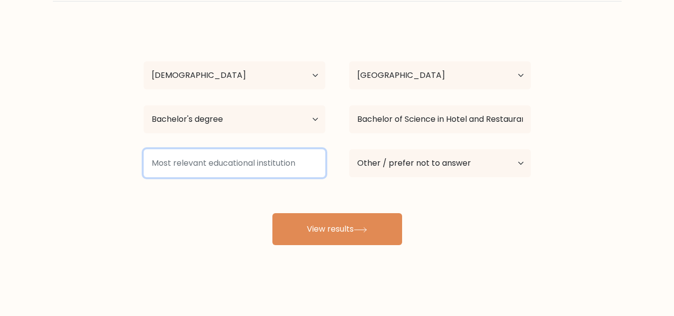
click at [300, 172] on input at bounding box center [235, 163] width 182 height 28
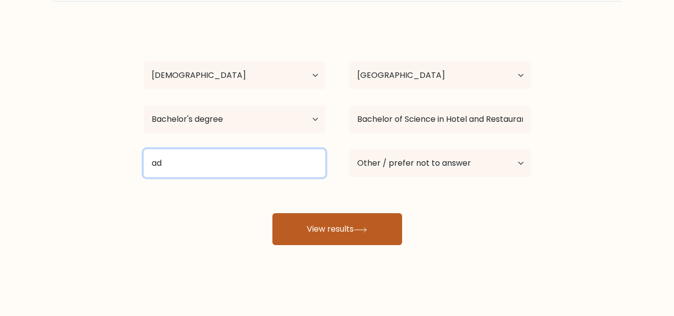
type input "ad"
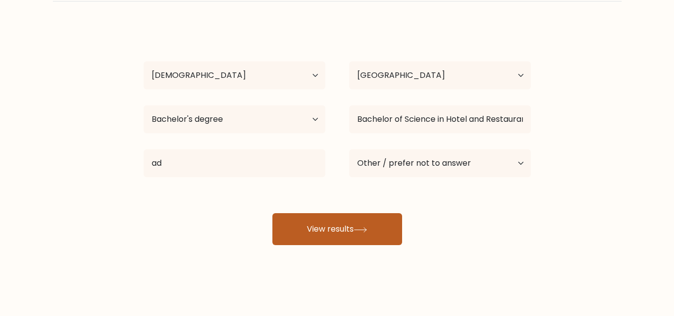
click at [284, 226] on button "View results" at bounding box center [337, 229] width 130 height 32
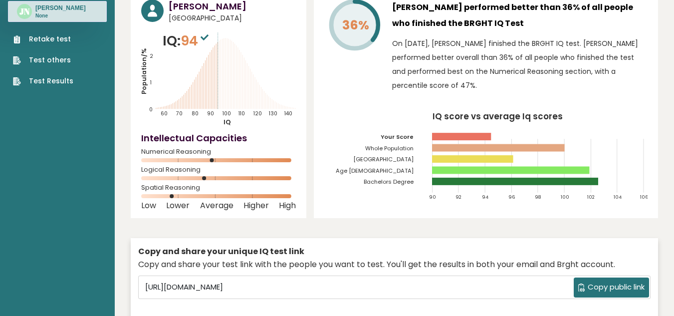
scroll to position [100, 0]
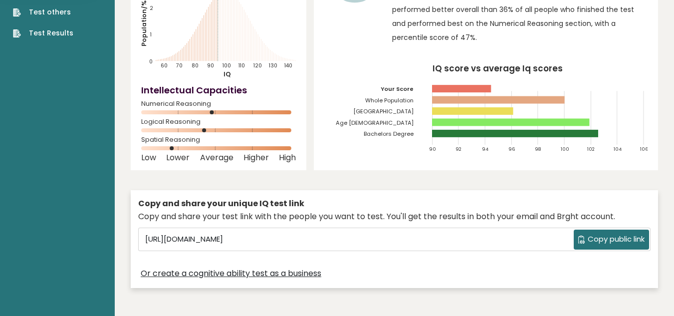
click at [582, 240] on icon at bounding box center [581, 239] width 7 height 8
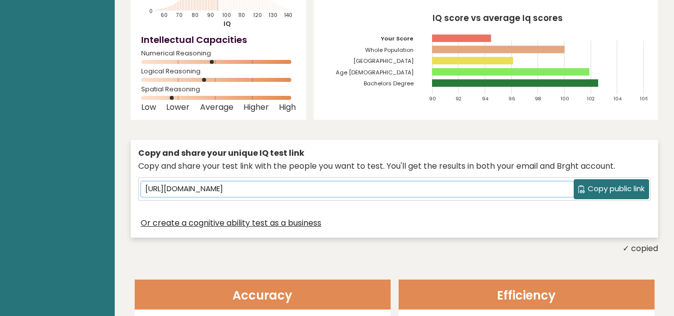
scroll to position [0, 0]
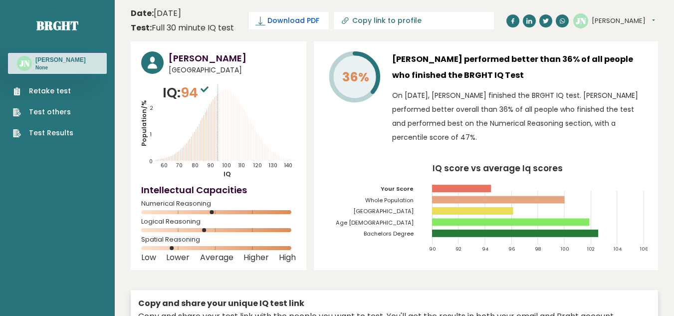
click at [315, 22] on span "Download PDF" at bounding box center [293, 20] width 52 height 10
